Goal: Entertainment & Leisure: Consume media (video, audio)

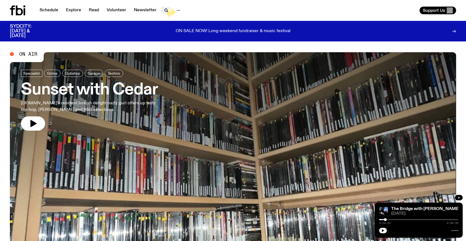
click at [164, 9] on icon "button" at bounding box center [166, 10] width 7 height 7
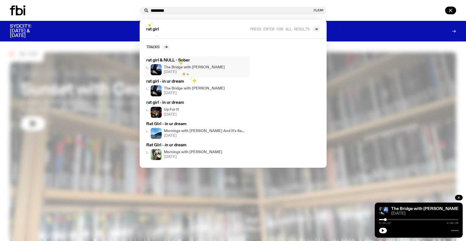
type input "********"
click at [179, 71] on span "[DATE]" at bounding box center [194, 72] width 61 height 4
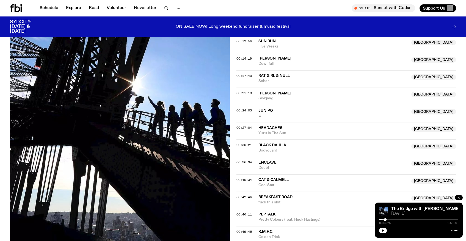
scroll to position [210, 0]
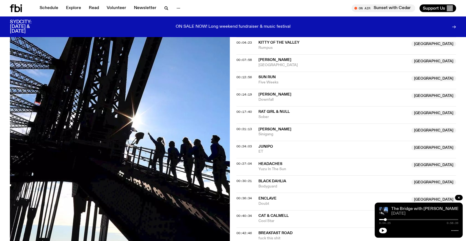
click at [444, 208] on link "The Bridge with [PERSON_NAME]" at bounding box center [425, 209] width 69 height 4
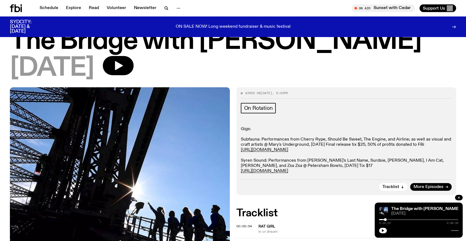
scroll to position [16, 0]
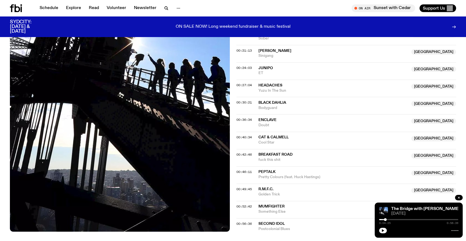
scroll to position [244, 0]
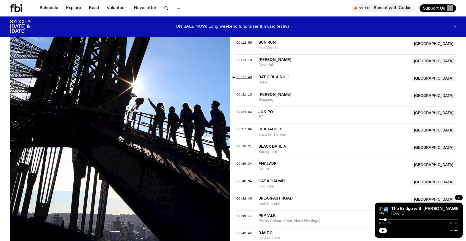
click at [241, 76] on span "00:17:40" at bounding box center [244, 77] width 15 height 4
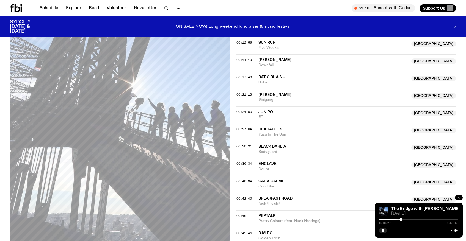
click at [401, 220] on div at bounding box center [401, 220] width 3 height 3
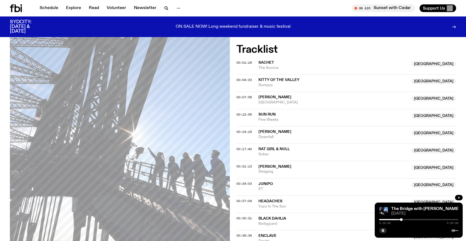
scroll to position [179, 0]
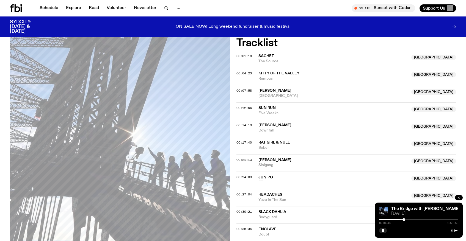
click at [404, 221] on div at bounding box center [404, 220] width 3 height 3
click at [406, 220] on div at bounding box center [406, 220] width 3 height 3
click at [408, 221] on div at bounding box center [407, 220] width 3 height 3
click at [409, 220] on div at bounding box center [408, 220] width 3 height 3
click at [411, 220] on div at bounding box center [410, 220] width 3 height 3
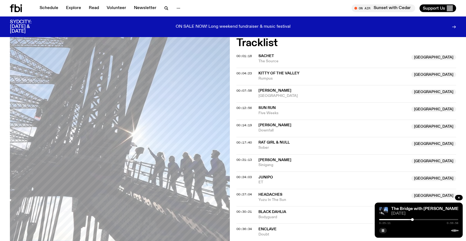
click at [413, 220] on div at bounding box center [412, 220] width 3 height 3
click at [414, 220] on div at bounding box center [414, 220] width 3 height 3
click at [416, 220] on div at bounding box center [416, 220] width 3 height 3
click at [418, 220] on div at bounding box center [417, 220] width 3 height 3
click at [420, 220] on div at bounding box center [420, 220] width 3 height 3
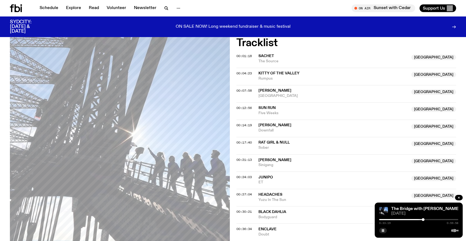
drag, startPoint x: 421, startPoint y: 220, endPoint x: 424, endPoint y: 221, distance: 2.8
click at [424, 221] on div at bounding box center [423, 220] width 3 height 3
drag, startPoint x: 424, startPoint y: 221, endPoint x: 427, endPoint y: 221, distance: 3.3
click at [427, 221] on div at bounding box center [426, 220] width 3 height 3
drag, startPoint x: 428, startPoint y: 221, endPoint x: 431, endPoint y: 221, distance: 3.0
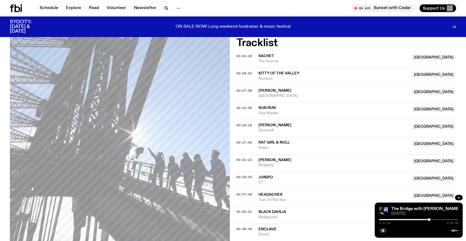
click at [431, 221] on div at bounding box center [429, 220] width 3 height 3
click at [434, 220] on div at bounding box center [433, 220] width 3 height 3
click at [437, 221] on div at bounding box center [436, 220] width 3 height 3
click at [440, 220] on div at bounding box center [418, 219] width 79 height 1
click at [443, 221] on div "0:46:00 0:59:58" at bounding box center [418, 221] width 79 height 7
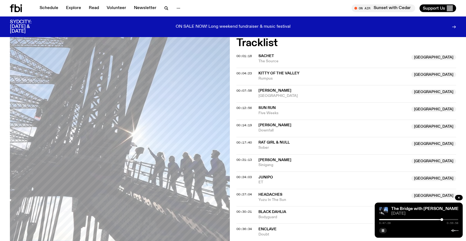
click at [443, 220] on div at bounding box center [442, 220] width 3 height 3
click at [445, 220] on div at bounding box center [444, 220] width 3 height 3
click at [448, 219] on div at bounding box center [446, 220] width 3 height 3
click at [451, 220] on div at bounding box center [450, 220] width 3 height 3
click at [452, 220] on div at bounding box center [452, 220] width 3 height 3
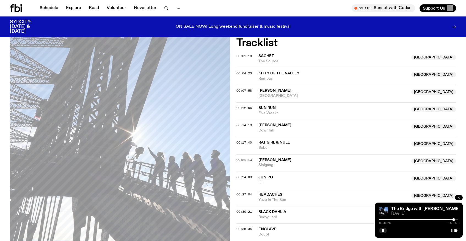
click at [454, 221] on div at bounding box center [453, 220] width 3 height 3
click at [455, 221] on div at bounding box center [455, 220] width 3 height 3
click at [457, 221] on div at bounding box center [456, 220] width 3 height 3
click at [384, 231] on rect "button" at bounding box center [383, 231] width 1 height 3
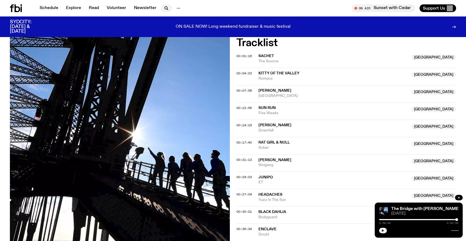
click at [164, 5] on icon "button" at bounding box center [166, 8] width 7 height 7
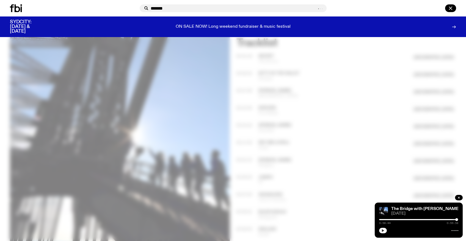
type input "********"
